Goal: Information Seeking & Learning: Understand process/instructions

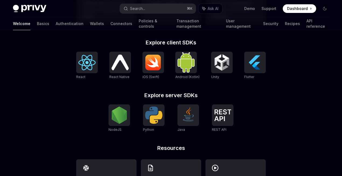
scroll to position [214, 0]
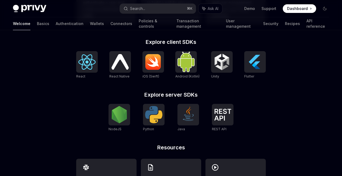
click at [287, 78] on div "**********" at bounding box center [171, 15] width 342 height 398
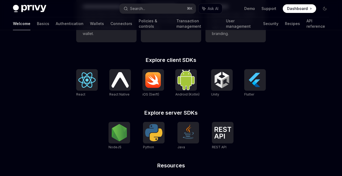
scroll to position [194, 0]
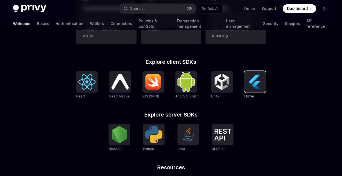
click at [255, 86] on img at bounding box center [254, 81] width 17 height 17
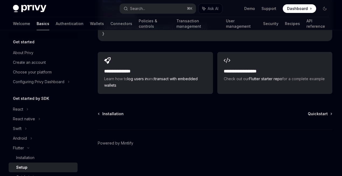
scroll to position [677, 0]
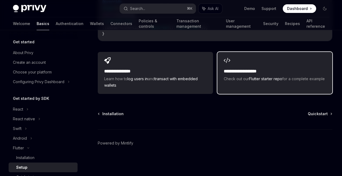
click at [226, 75] on h2 "**********" at bounding box center [251, 71] width 55 height 6
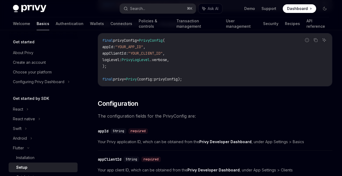
scroll to position [172, 0]
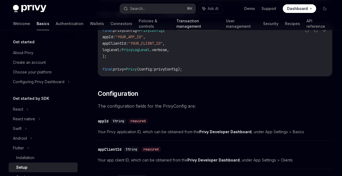
click at [190, 26] on link "Transaction management" at bounding box center [197, 23] width 43 height 13
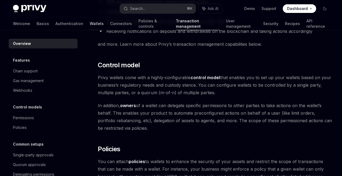
click at [90, 25] on link "Wallets" at bounding box center [97, 23] width 14 height 13
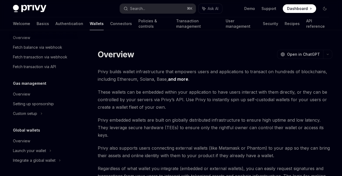
scroll to position [4, 0]
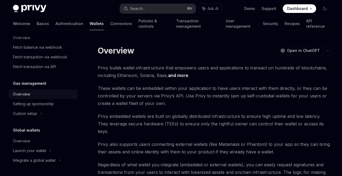
click at [24, 96] on div "Overview" at bounding box center [21, 94] width 17 height 6
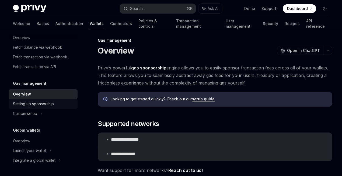
click at [35, 107] on div "Setting up sponsorship" at bounding box center [33, 104] width 41 height 6
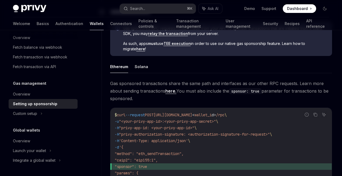
scroll to position [314, 0]
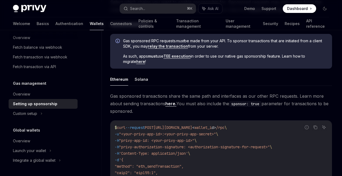
click at [165, 101] on link "here." at bounding box center [170, 104] width 11 height 6
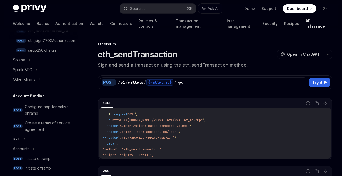
scroll to position [215, 0]
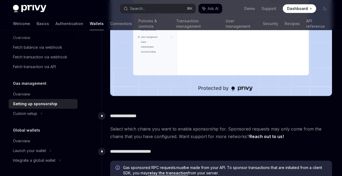
scroll to position [181, 0]
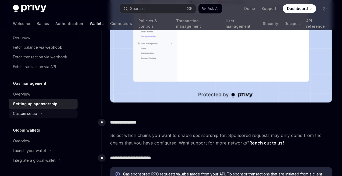
click at [38, 111] on div "Custom setup" at bounding box center [43, 114] width 69 height 10
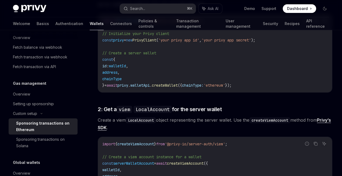
scroll to position [261, 0]
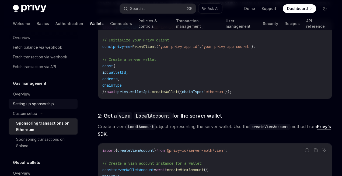
click at [36, 106] on div "Setting up sponsorship" at bounding box center [33, 104] width 41 height 6
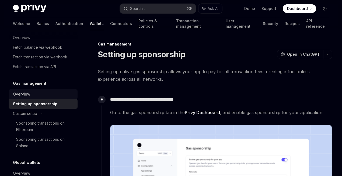
click at [39, 97] on div "Overview" at bounding box center [43, 94] width 61 height 6
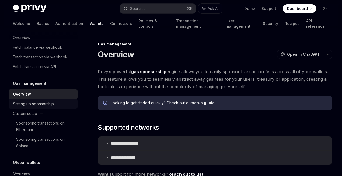
click at [44, 106] on div "Setting up sponsorship" at bounding box center [33, 104] width 41 height 6
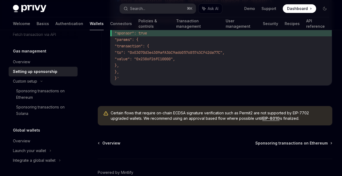
scroll to position [459, 0]
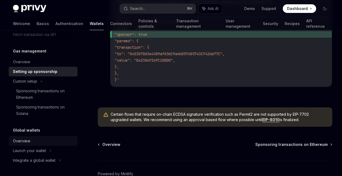
click at [50, 143] on div "Overview" at bounding box center [43, 141] width 61 height 6
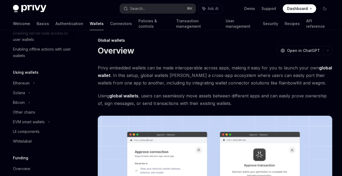
scroll to position [95, 0]
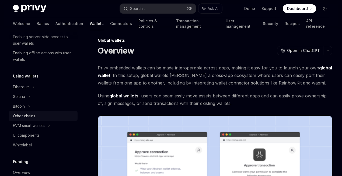
click at [49, 115] on div "Other chains" at bounding box center [43, 116] width 61 height 6
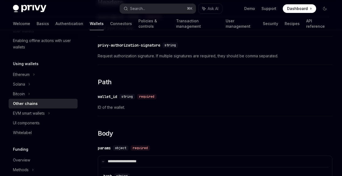
scroll to position [474, 0]
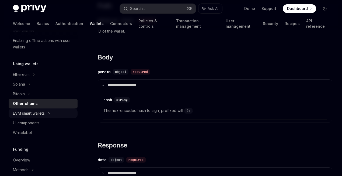
click at [68, 111] on div "EVM smart wallets" at bounding box center [43, 114] width 69 height 10
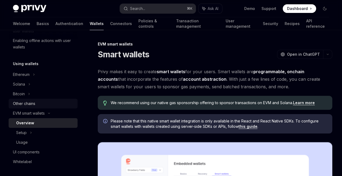
click at [60, 103] on div "Other chains" at bounding box center [43, 103] width 61 height 6
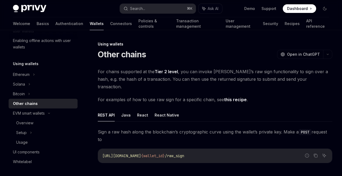
click at [171, 70] on link "Tier 2 level" at bounding box center [166, 72] width 23 height 6
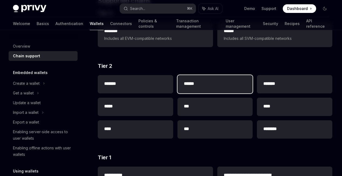
scroll to position [108, 0]
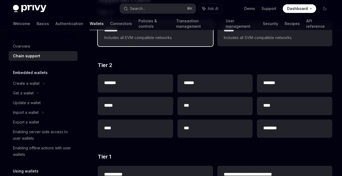
click at [134, 41] on span "Includes all EVM-compatible networks" at bounding box center [155, 37] width 102 height 6
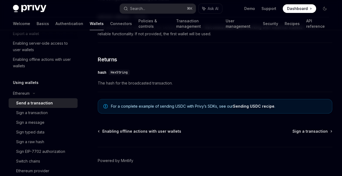
scroll to position [416, 0]
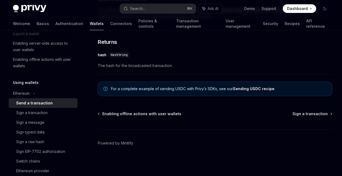
type textarea "*"
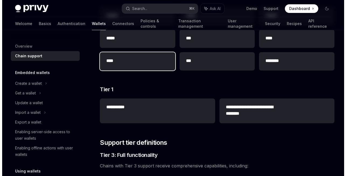
scroll to position [194, 0]
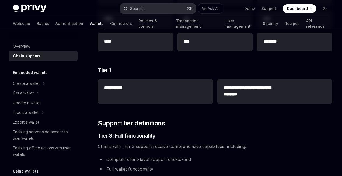
click at [146, 8] on button "Search... ⌘ K" at bounding box center [158, 9] width 76 height 10
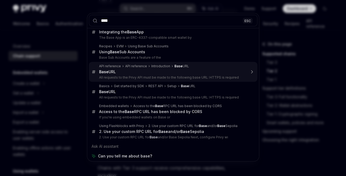
scroll to position [8, 0]
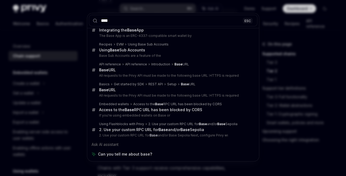
click at [113, 20] on input "****" at bounding box center [173, 21] width 169 height 12
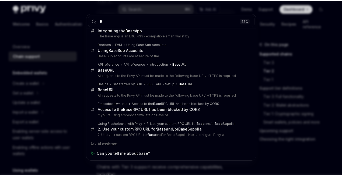
scroll to position [0, 0]
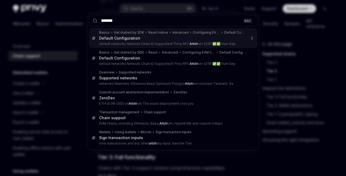
type input "********"
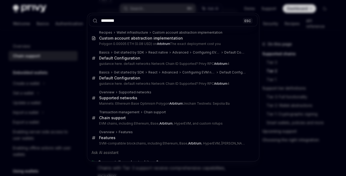
click at [60, 53] on div "******** ESC Recipes Wallet infrastructure Custom account abstraction implement…" at bounding box center [173, 88] width 346 height 176
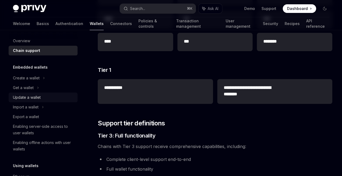
scroll to position [6, 0]
click at [131, 9] on div "Search..." at bounding box center [137, 8] width 15 height 6
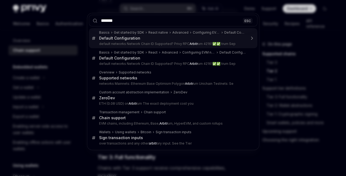
type input "********"
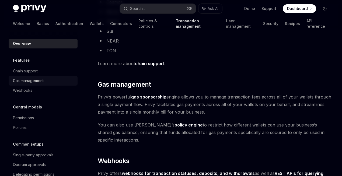
scroll to position [350, 0]
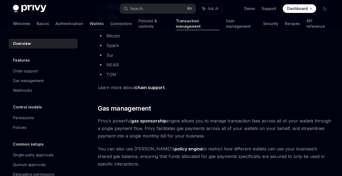
click at [90, 25] on link "Wallets" at bounding box center [97, 23] width 14 height 13
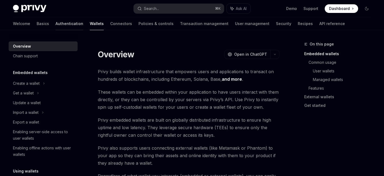
click at [55, 21] on link "Authentication" at bounding box center [69, 23] width 28 height 13
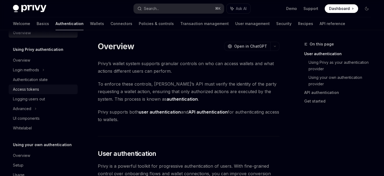
scroll to position [7, 0]
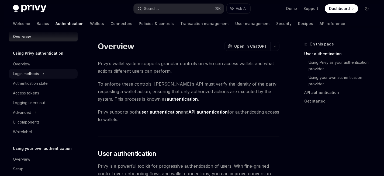
click at [48, 76] on div "Login methods" at bounding box center [43, 74] width 69 height 10
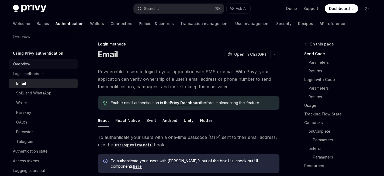
click at [41, 63] on div "Overview" at bounding box center [43, 64] width 61 height 6
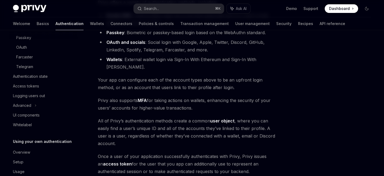
scroll to position [93, 0]
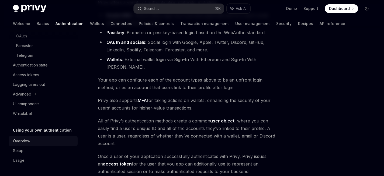
click at [37, 144] on div "Overview" at bounding box center [43, 141] width 61 height 6
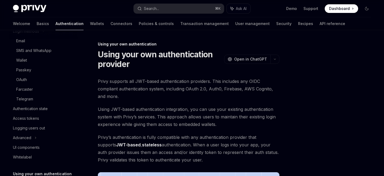
scroll to position [2, 0]
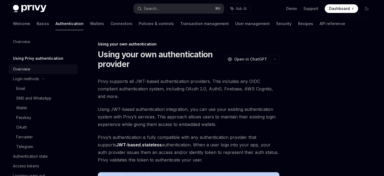
click at [33, 68] on div "Overview" at bounding box center [43, 69] width 61 height 6
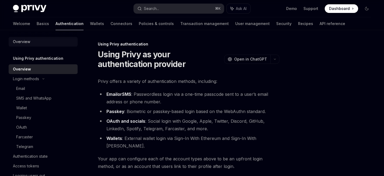
click at [30, 39] on div "Overview" at bounding box center [21, 42] width 17 height 6
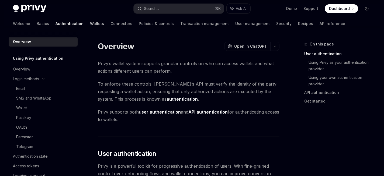
click at [90, 22] on link "Wallets" at bounding box center [97, 23] width 14 height 13
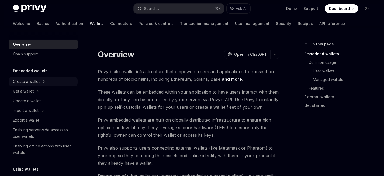
click at [46, 85] on div "Create a wallet" at bounding box center [43, 82] width 69 height 10
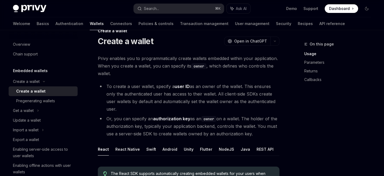
scroll to position [15, 0]
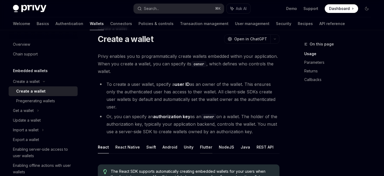
click at [200, 145] on button "Flutter" at bounding box center [206, 147] width 12 height 13
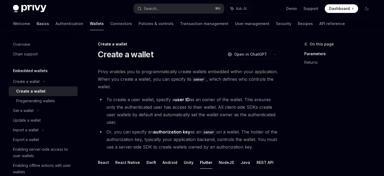
click at [37, 24] on link "Basics" at bounding box center [43, 23] width 12 height 13
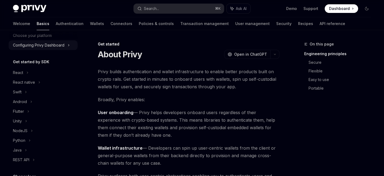
scroll to position [41, 0]
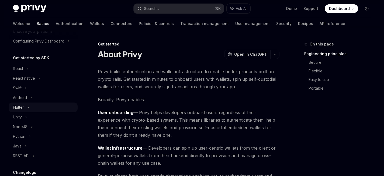
click at [33, 106] on div "Flutter" at bounding box center [43, 108] width 69 height 10
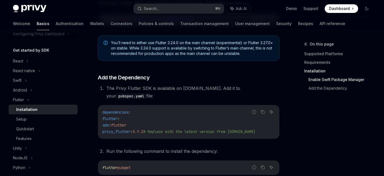
scroll to position [202, 0]
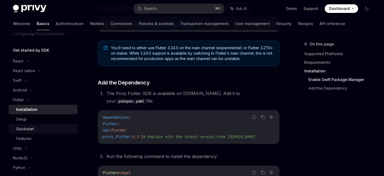
click at [52, 125] on link "Quickstart" at bounding box center [43, 129] width 69 height 10
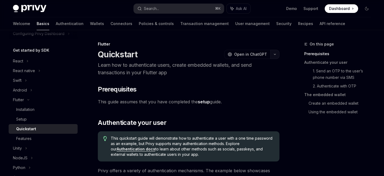
click at [274, 54] on icon "button" at bounding box center [274, 54] width 6 height 2
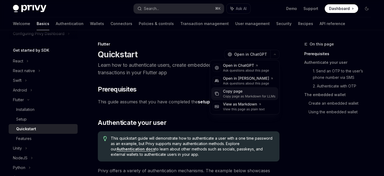
click at [242, 97] on div "Copy page as Markdown for LLMs" at bounding box center [249, 96] width 53 height 4
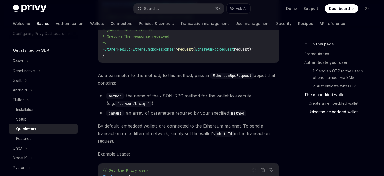
scroll to position [903, 0]
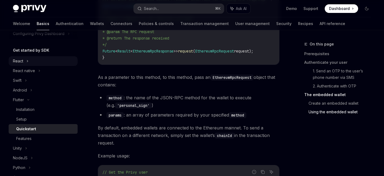
click at [50, 61] on div "React" at bounding box center [43, 61] width 69 height 10
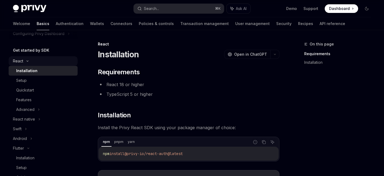
click at [52, 60] on div "React" at bounding box center [43, 61] width 69 height 10
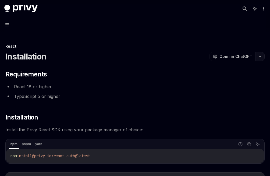
click at [259, 57] on icon "button" at bounding box center [260, 56] width 6 height 2
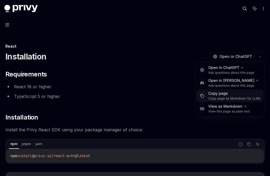
click at [214, 102] on div "Copy page Copy page as Markdown for LLMs" at bounding box center [230, 95] width 67 height 13
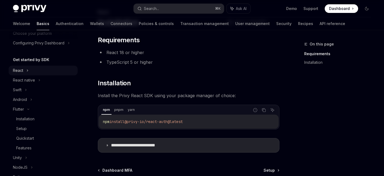
scroll to position [38, 0]
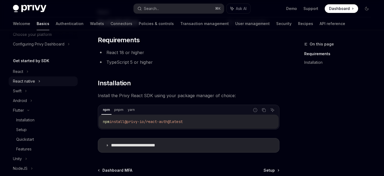
click at [29, 81] on div "React native" at bounding box center [24, 81] width 22 height 6
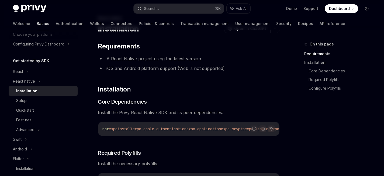
scroll to position [29, 0]
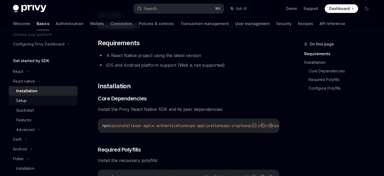
click at [51, 100] on div "Setup" at bounding box center [45, 100] width 58 height 6
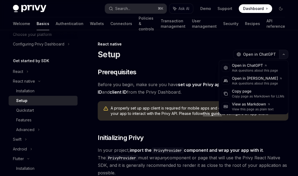
click at [281, 54] on button "button" at bounding box center [283, 54] width 9 height 9
click at [260, 96] on div "Copy page as Markdown for LLMs" at bounding box center [258, 96] width 53 height 4
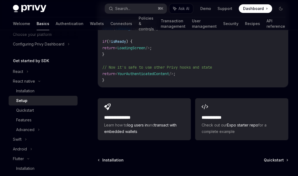
scroll to position [559, 0]
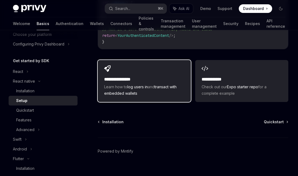
click at [149, 88] on span "Learn how to log users in and transact with embedded wallets" at bounding box center [144, 90] width 80 height 13
type textarea "*"
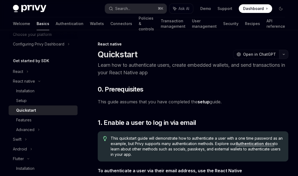
click at [282, 51] on button "button" at bounding box center [283, 54] width 9 height 9
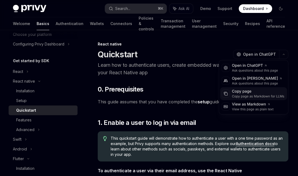
click at [254, 96] on div "Copy page as Markdown for LLMs" at bounding box center [258, 96] width 53 height 4
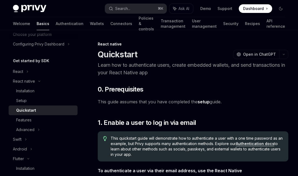
click at [244, 9] on span "Dashboard" at bounding box center [253, 8] width 21 height 5
